Goal: Information Seeking & Learning: Learn about a topic

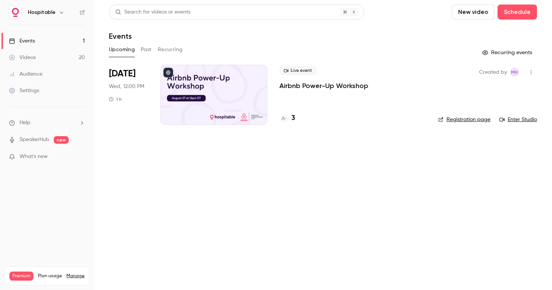
click at [147, 51] on button "Past" at bounding box center [146, 50] width 11 height 12
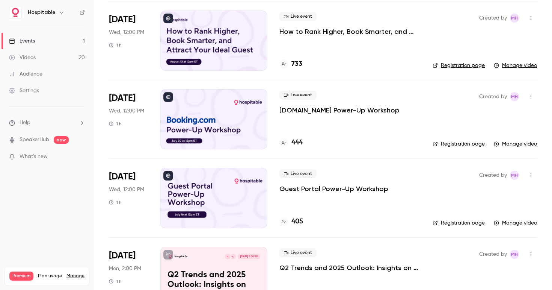
scroll to position [212, 0]
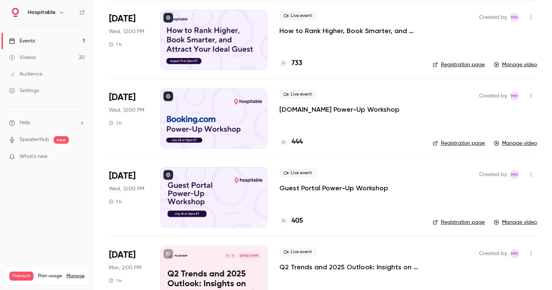
click at [309, 31] on p "How to Rank Higher, Book Smarter, and Attract Your Ideal Guest" at bounding box center [349, 30] width 141 height 9
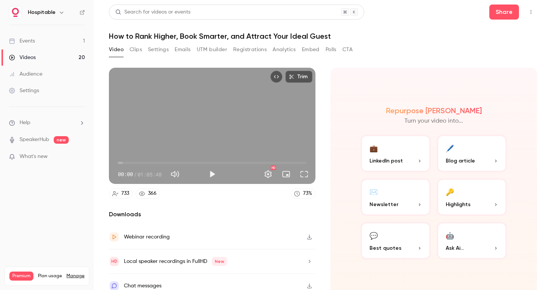
click at [294, 45] on button "Analytics" at bounding box center [284, 50] width 23 height 12
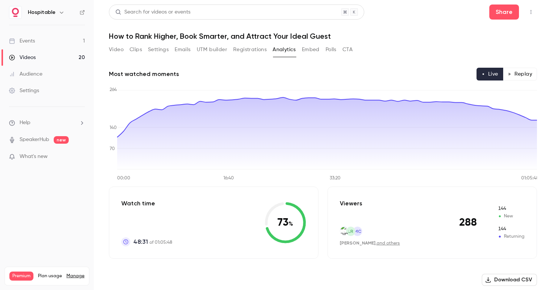
click at [512, 71] on button "Replay" at bounding box center [520, 74] width 34 height 13
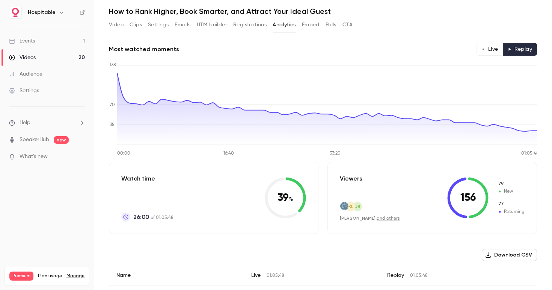
click at [486, 48] on button "Live" at bounding box center [490, 49] width 27 height 13
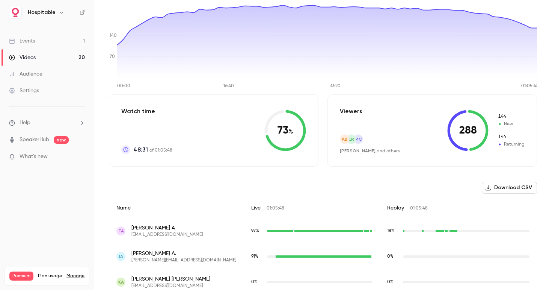
scroll to position [60, 0]
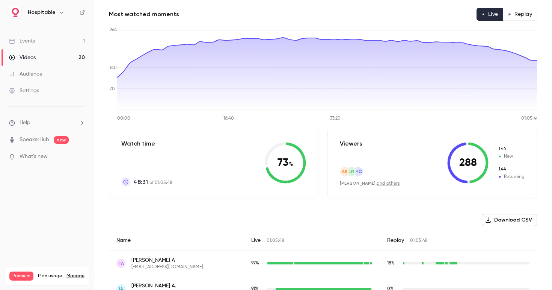
click at [520, 16] on button "Replay" at bounding box center [520, 14] width 34 height 13
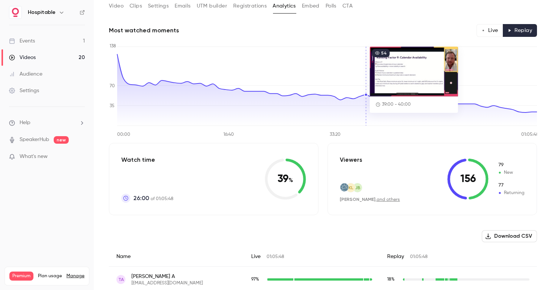
scroll to position [0, 0]
